Goal: Information Seeking & Learning: Learn about a topic

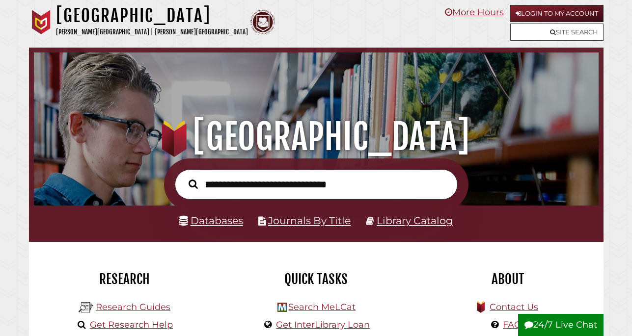
scroll to position [187, 560]
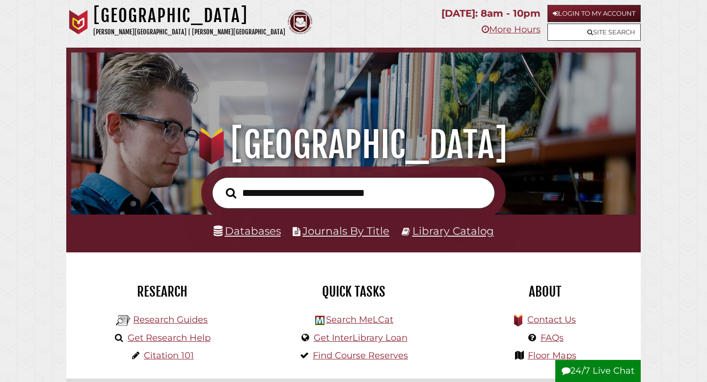
scroll to position [187, 560]
click at [338, 190] on input "text" at bounding box center [353, 193] width 283 height 32
type input "**********"
click at [221, 185] on button "Search" at bounding box center [231, 193] width 20 height 16
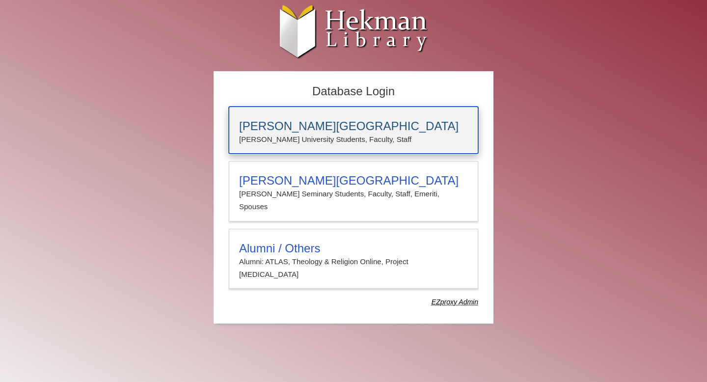
click at [257, 134] on p "[PERSON_NAME] University Students, Faculty, Staff" at bounding box center [353, 139] width 229 height 13
